Goal: Task Accomplishment & Management: Use online tool/utility

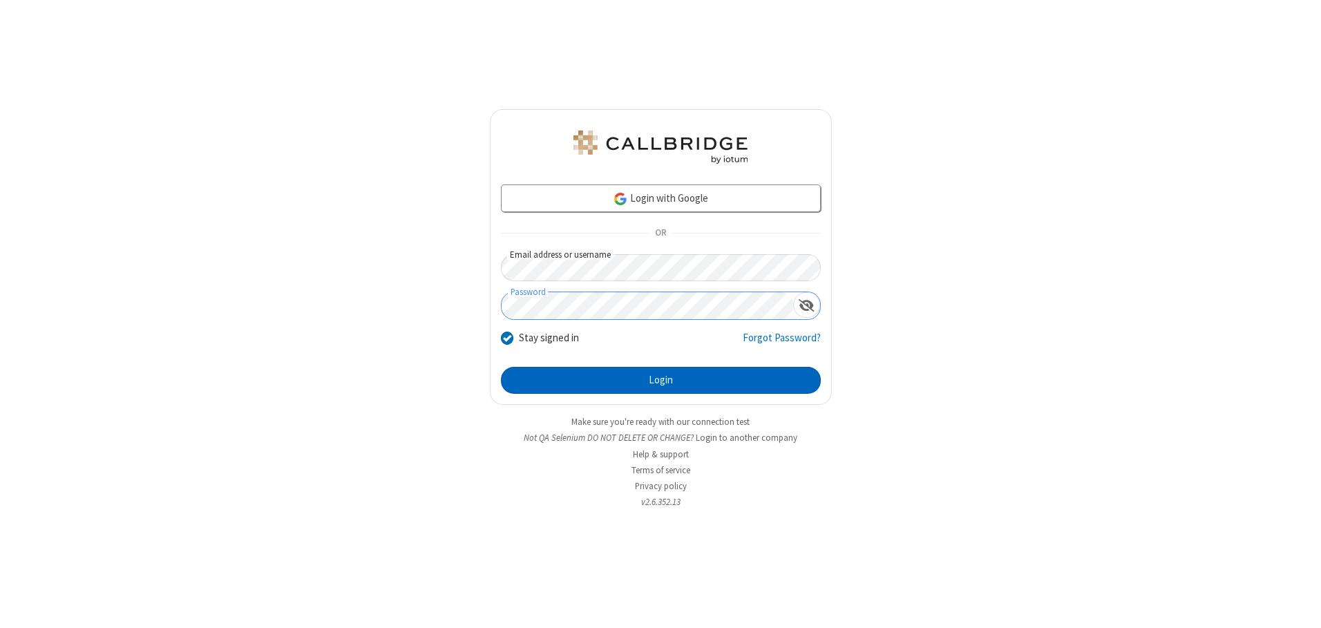
click at [660, 380] on button "Login" at bounding box center [661, 381] width 320 height 28
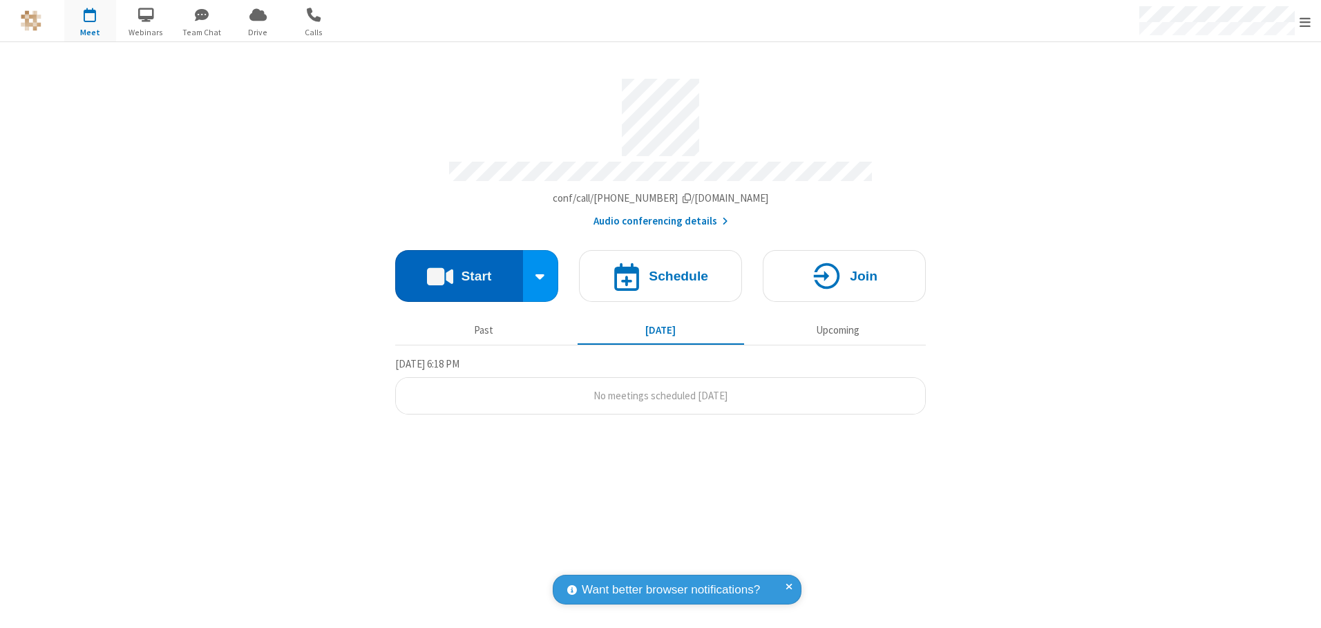
click at [459, 271] on button "Start" at bounding box center [459, 276] width 128 height 52
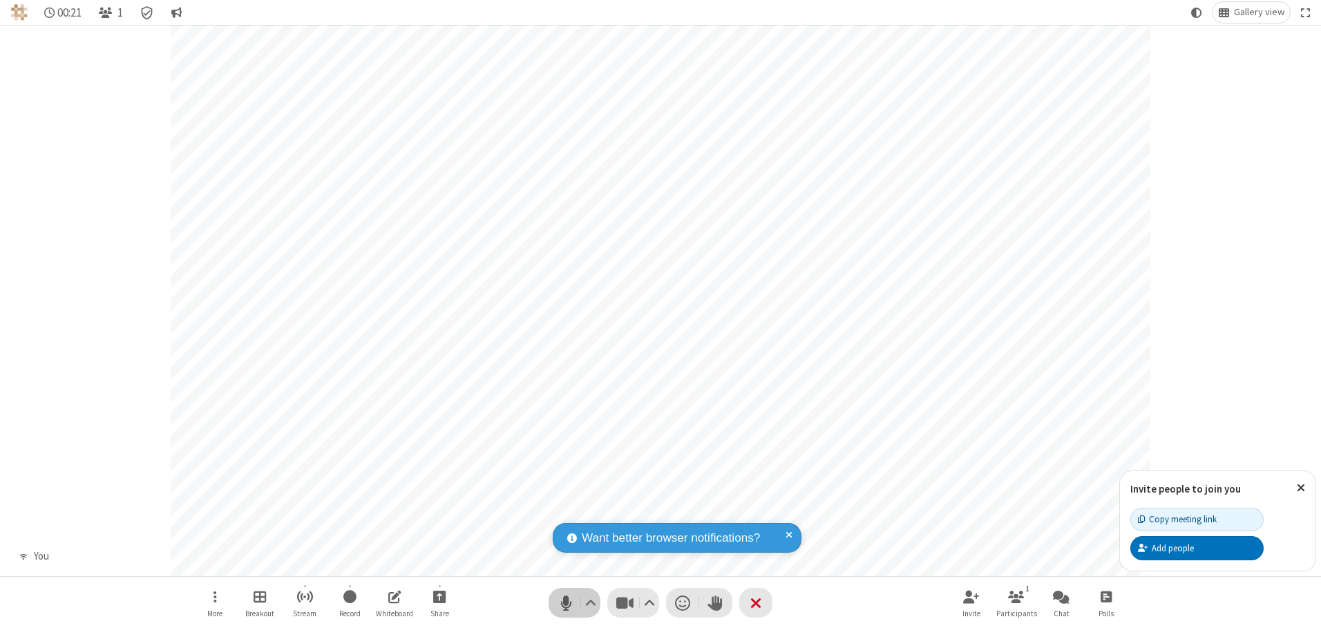
click at [566, 602] on span "Mute (Alt+A)" at bounding box center [565, 603] width 21 height 20
click at [566, 602] on span "Unmute (Alt+A)" at bounding box center [565, 603] width 21 height 20
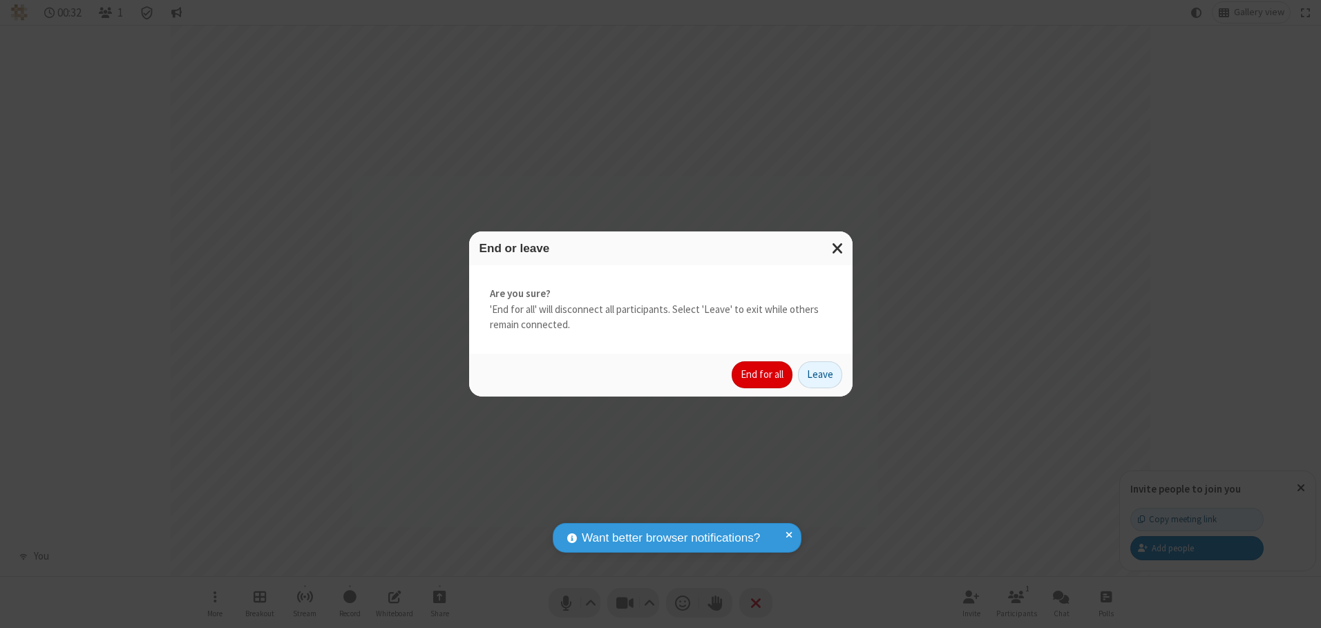
click at [763, 374] on button "End for all" at bounding box center [762, 375] width 61 height 28
